Goal: Transaction & Acquisition: Obtain resource

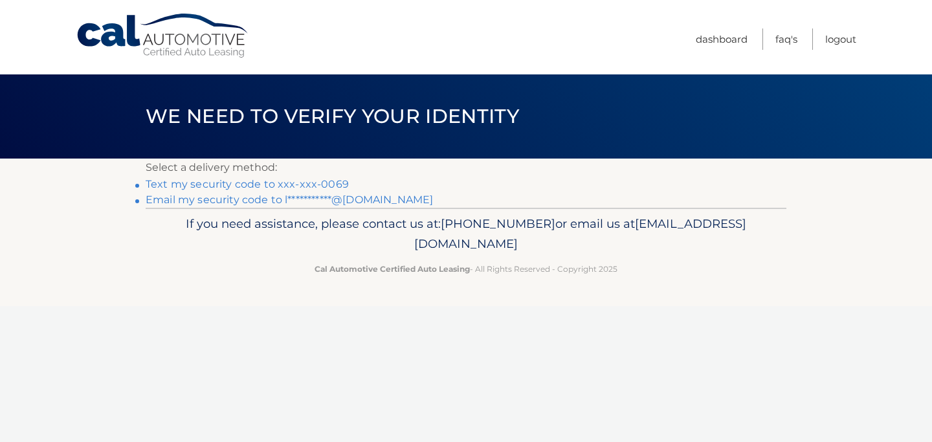
click at [285, 184] on link "Text my security code to xxx-xxx-0069" at bounding box center [247, 184] width 203 height 12
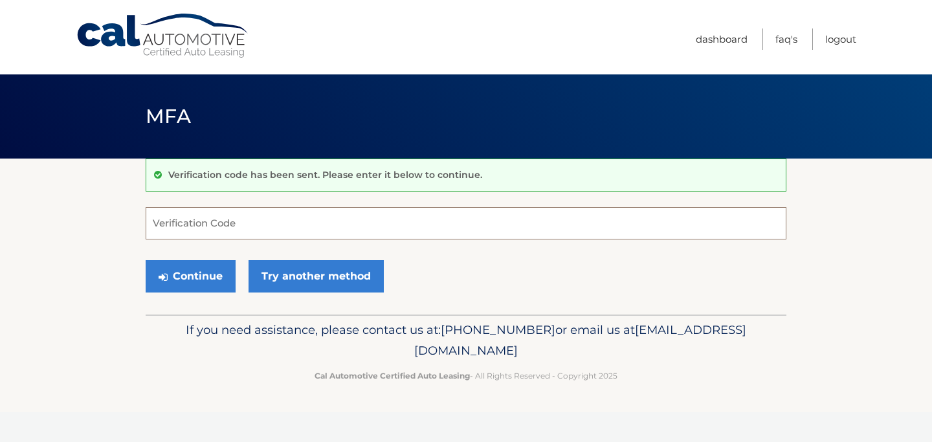
click at [234, 220] on input "Verification Code" at bounding box center [466, 223] width 641 height 32
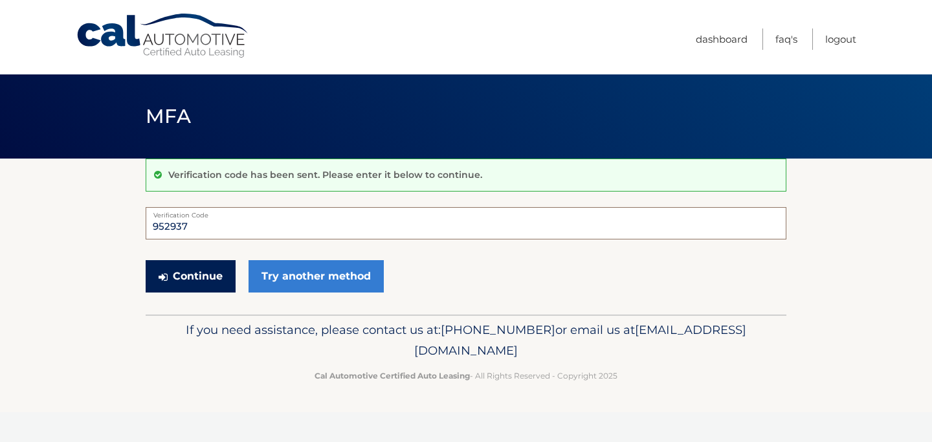
type input "952937"
click at [178, 281] on button "Continue" at bounding box center [191, 276] width 90 height 32
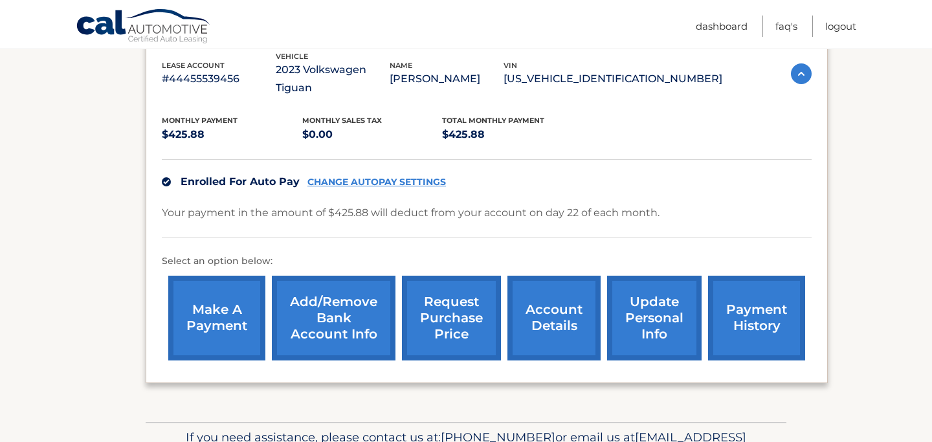
scroll to position [253, 0]
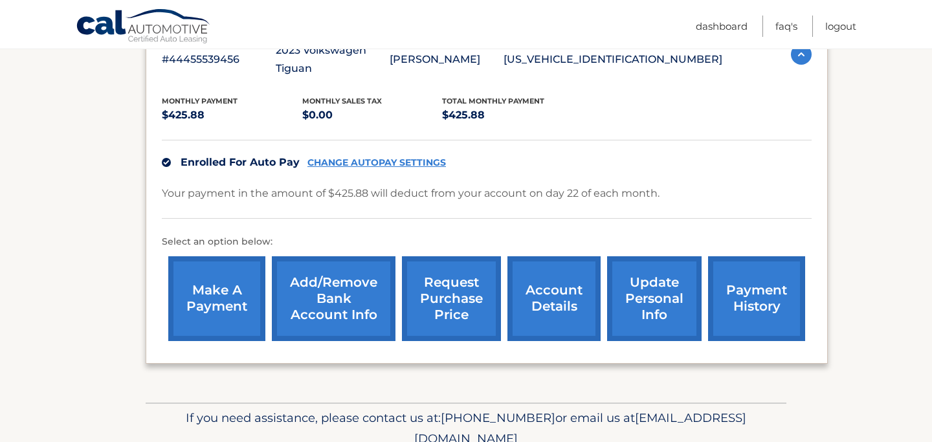
click at [443, 277] on link "request purchase price" at bounding box center [451, 298] width 99 height 85
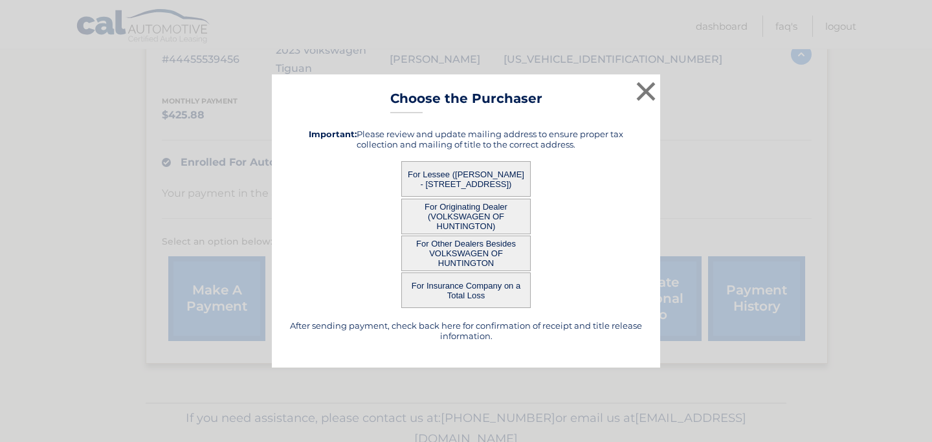
click at [459, 174] on button "For Lessee (JACILENE LABORNE - 6 S IRELAND PL, , AMITYVILLE, NY 11701)" at bounding box center [465, 179] width 129 height 36
click at [459, 173] on button "For Lessee (JACILENE LABORNE - 6 S IRELAND PL, , AMITYVILLE, NY 11701)" at bounding box center [465, 179] width 129 height 36
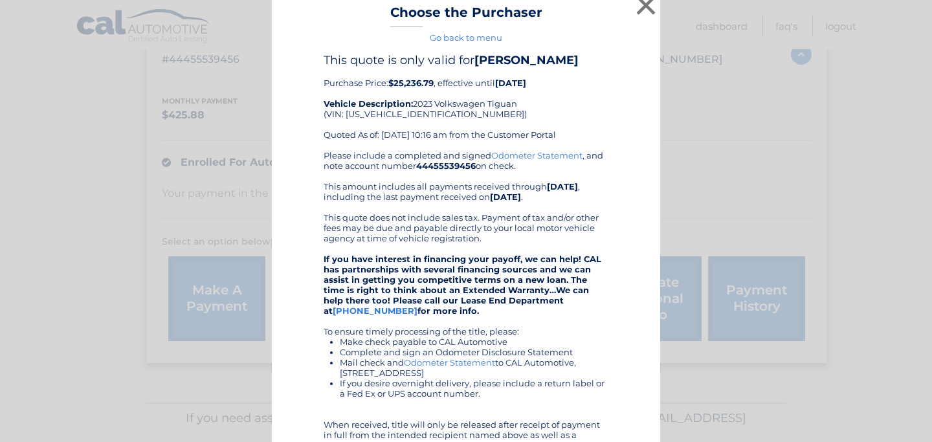
scroll to position [0, 0]
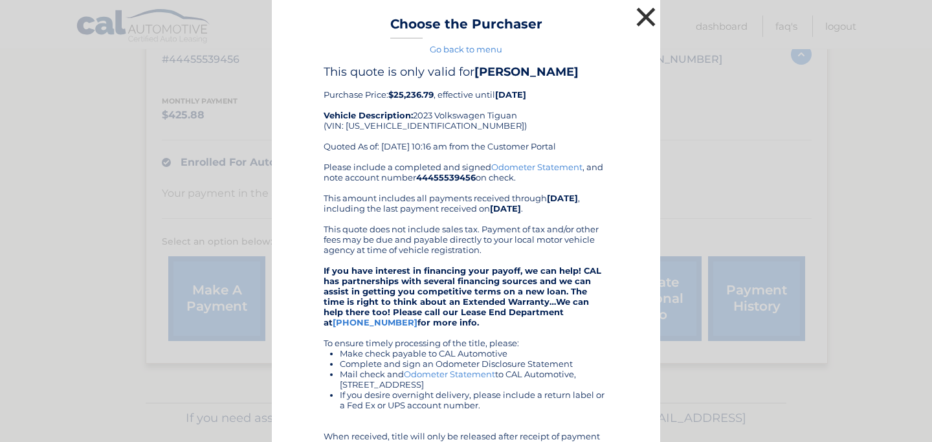
click at [645, 14] on button "×" at bounding box center [646, 17] width 26 height 26
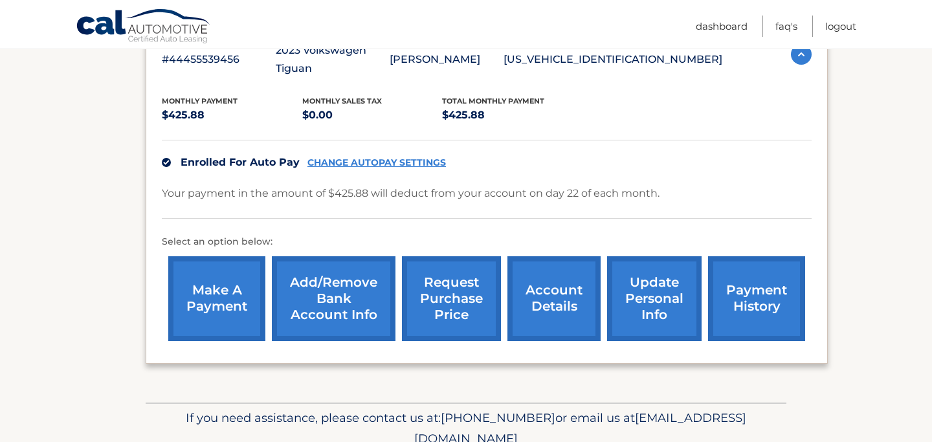
click at [566, 277] on link "account details" at bounding box center [554, 298] width 93 height 85
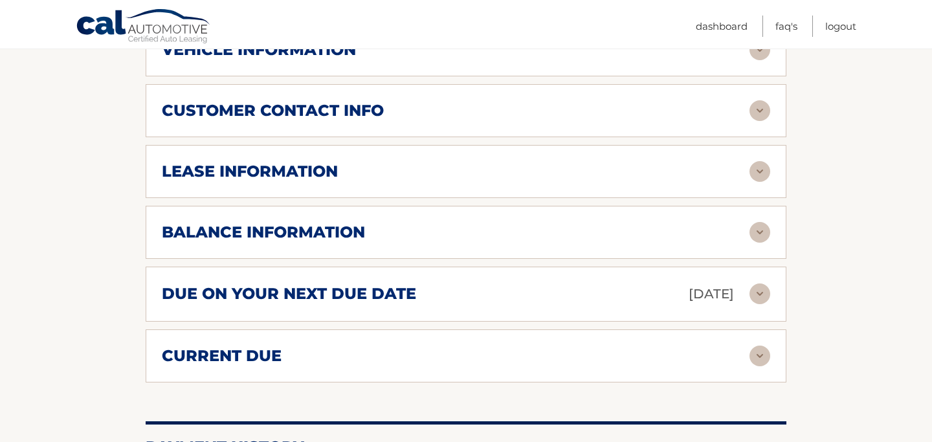
scroll to position [627, 0]
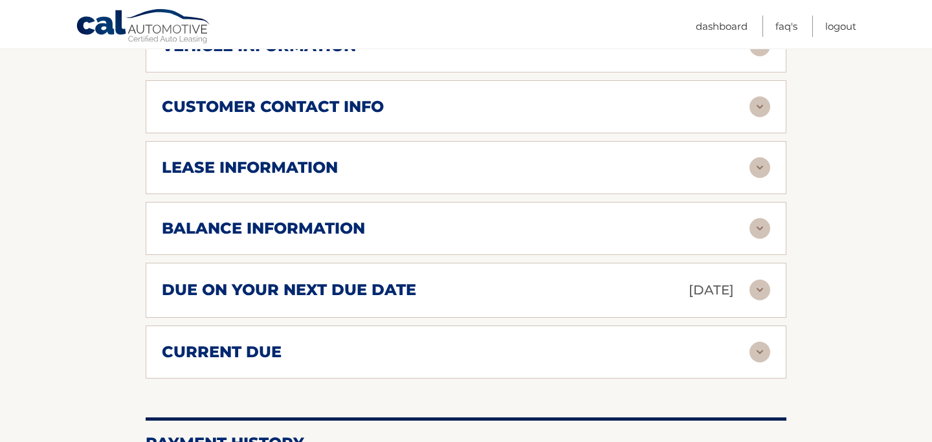
click at [759, 225] on img at bounding box center [760, 228] width 21 height 21
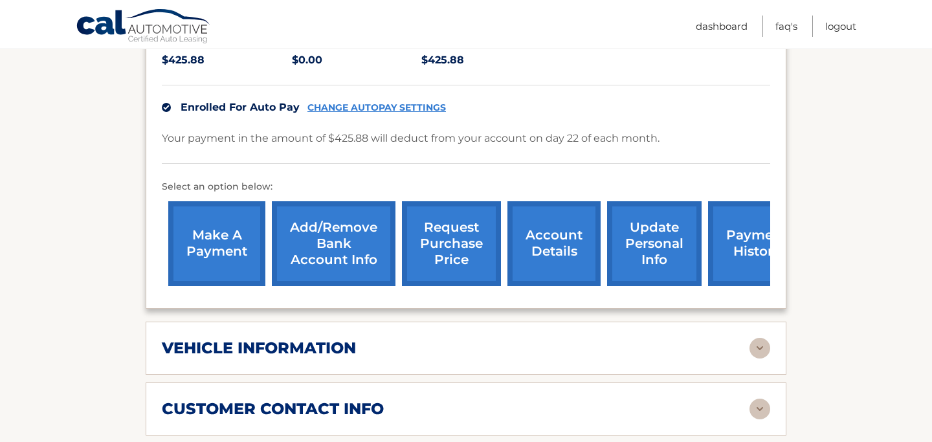
scroll to position [323, 0]
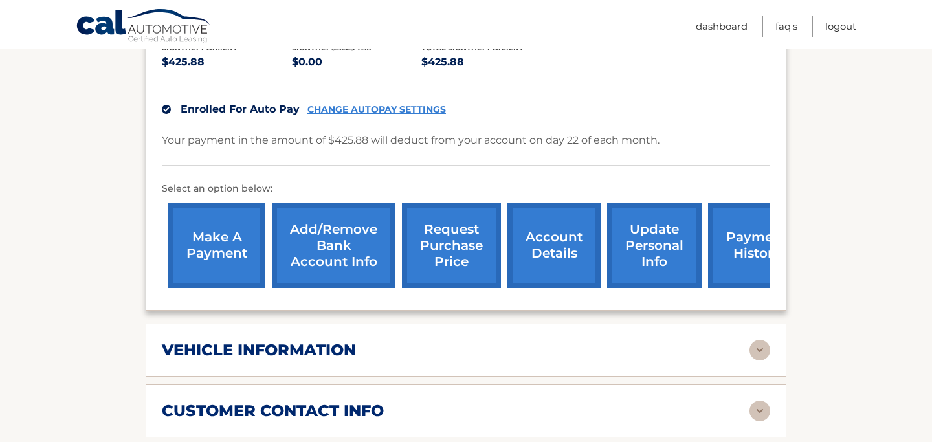
click at [445, 259] on link "request purchase price" at bounding box center [451, 245] width 99 height 85
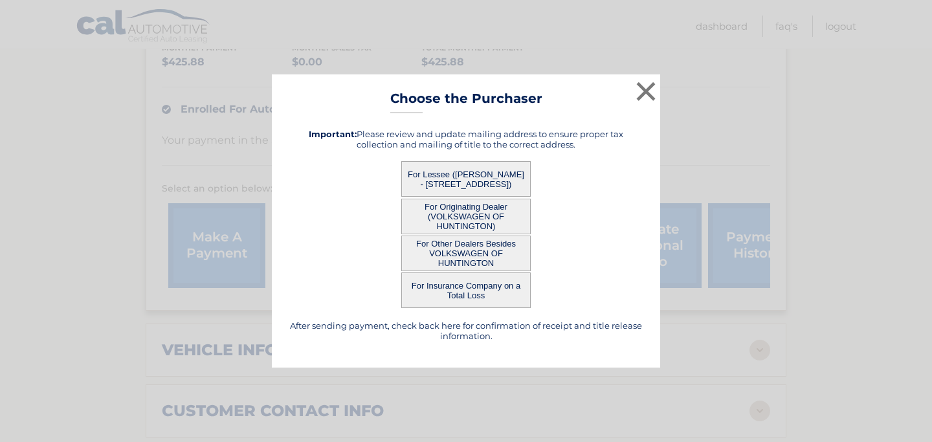
click at [455, 214] on button "For Originating Dealer (VOLKSWAGEN OF HUNTINGTON)" at bounding box center [465, 217] width 129 height 36
